Goal: Navigation & Orientation: Go to known website

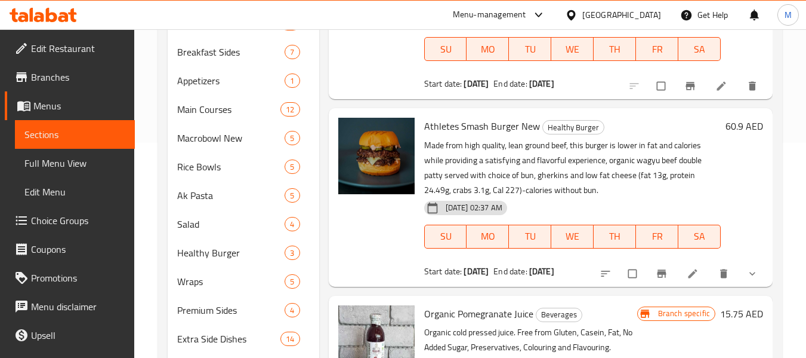
scroll to position [310, 0]
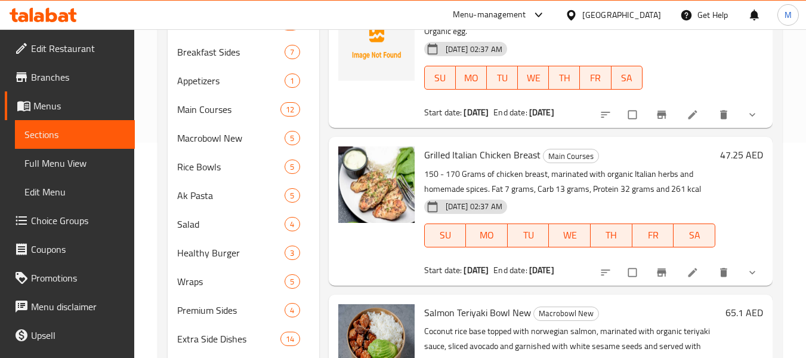
click at [627, 16] on div "[GEOGRAPHIC_DATA]" at bounding box center [622, 14] width 79 height 13
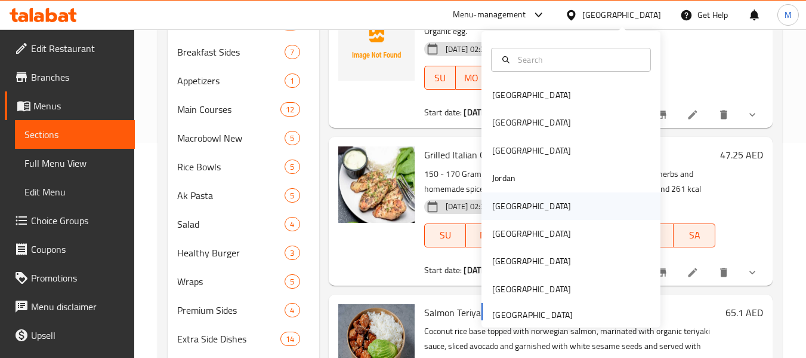
click at [512, 202] on div "[GEOGRAPHIC_DATA]" at bounding box center [532, 205] width 98 height 27
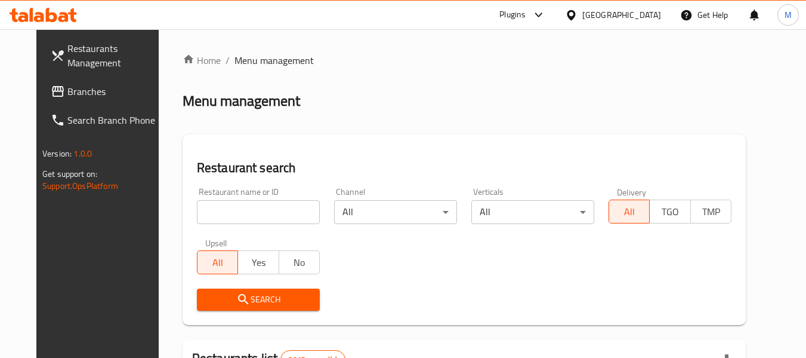
click at [55, 14] on icon at bounding box center [51, 15] width 11 height 14
